Goal: Information Seeking & Learning: Learn about a topic

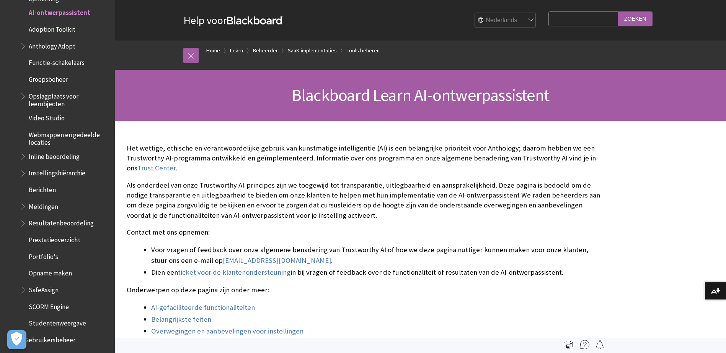
scroll to position [1295, 0]
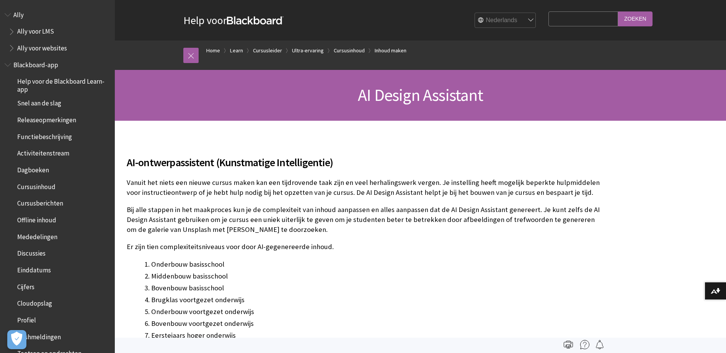
scroll to position [1051, 0]
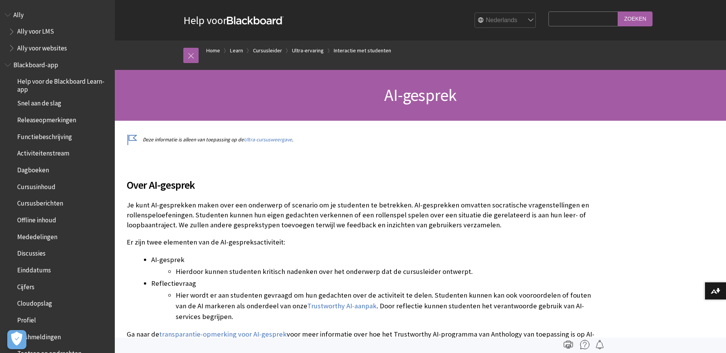
scroll to position [1018, 0]
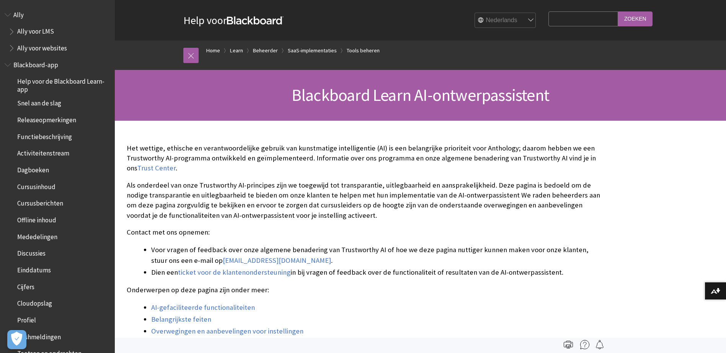
scroll to position [1294, 0]
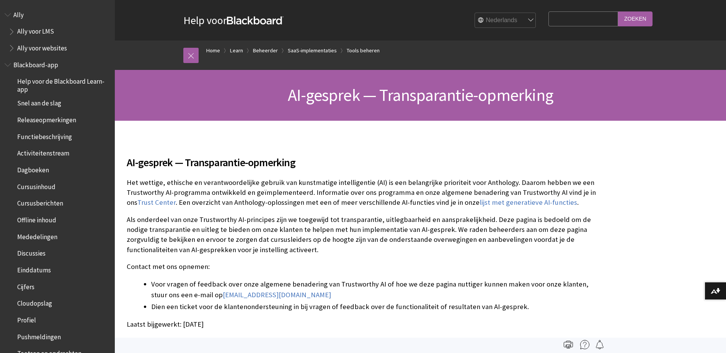
scroll to position [1272, 0]
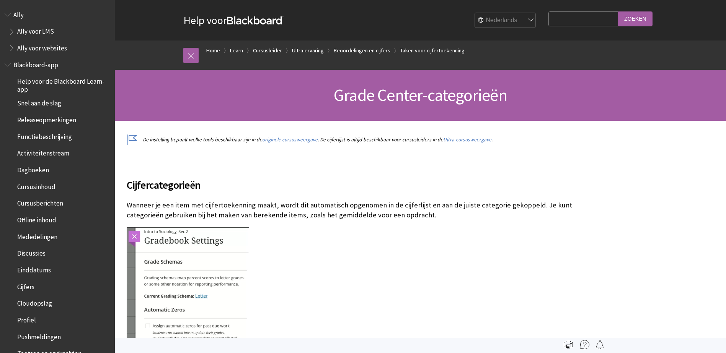
scroll to position [1101, 0]
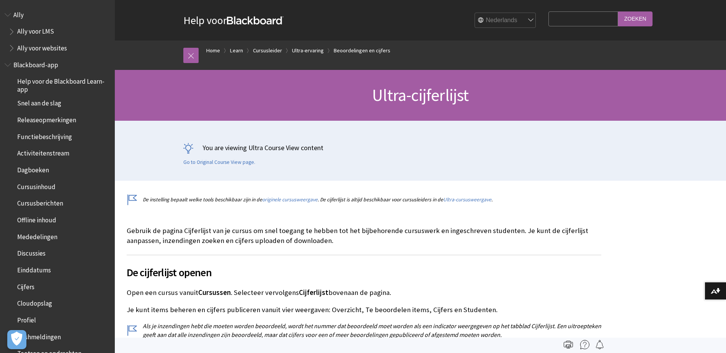
scroll to position [1001, 0]
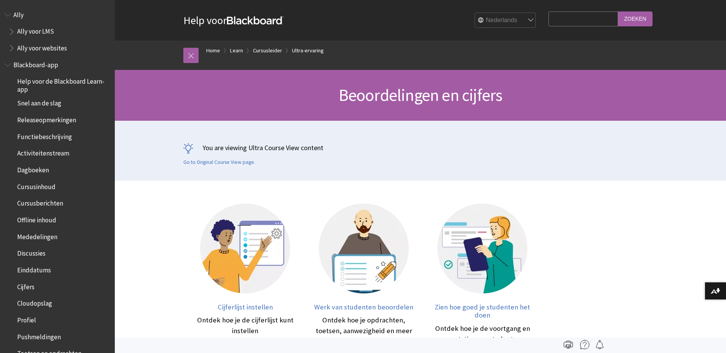
scroll to position [985, 0]
